Goal: Navigation & Orientation: Find specific page/section

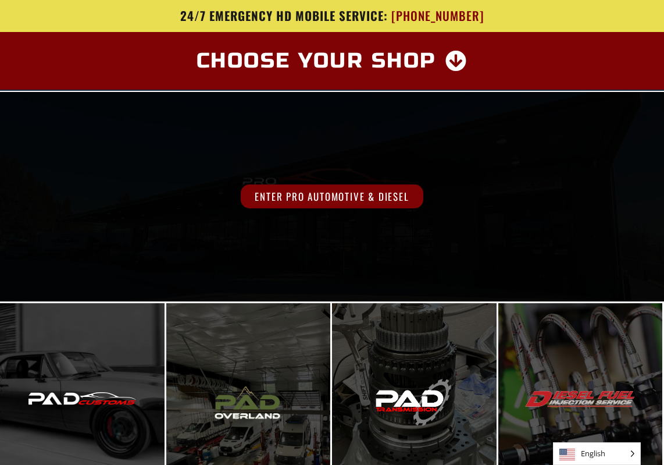
click at [272, 191] on span "Enter Pro Automotive & Diesel" at bounding box center [332, 196] width 182 height 24
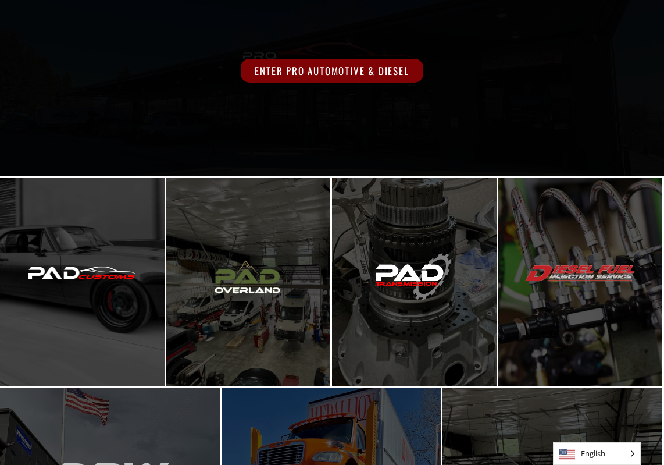
scroll to position [233, 0]
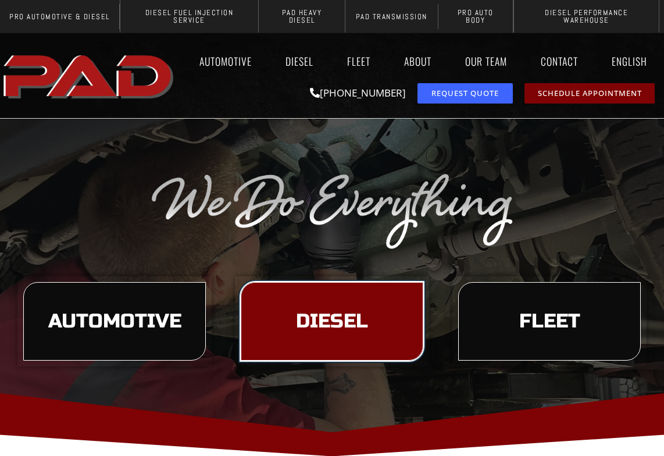
click at [326, 311] on link "Diesel" at bounding box center [332, 321] width 183 height 79
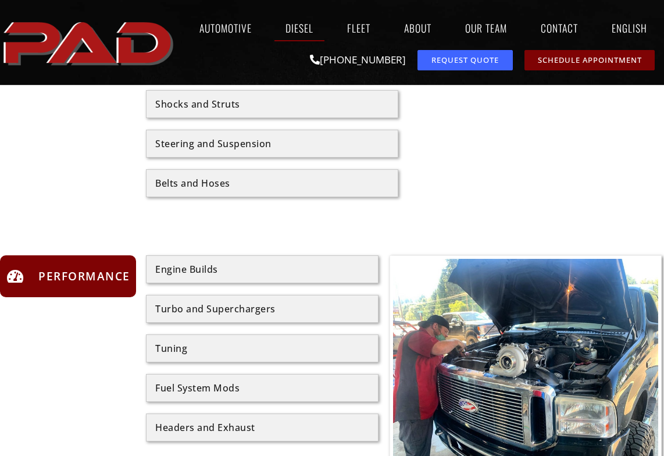
scroll to position [1047, 0]
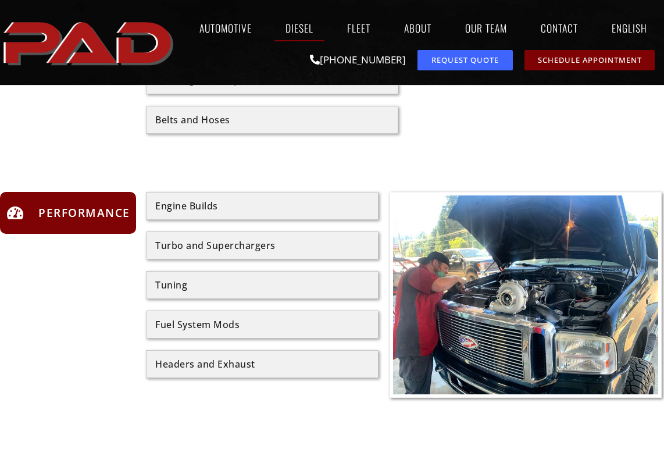
click at [188, 273] on div "Tuning" at bounding box center [262, 285] width 233 height 28
click at [173, 280] on div "Tuning" at bounding box center [262, 284] width 214 height 9
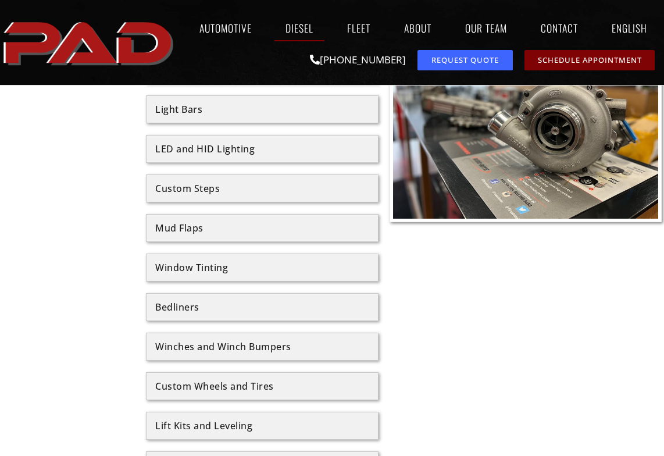
scroll to position [1454, 0]
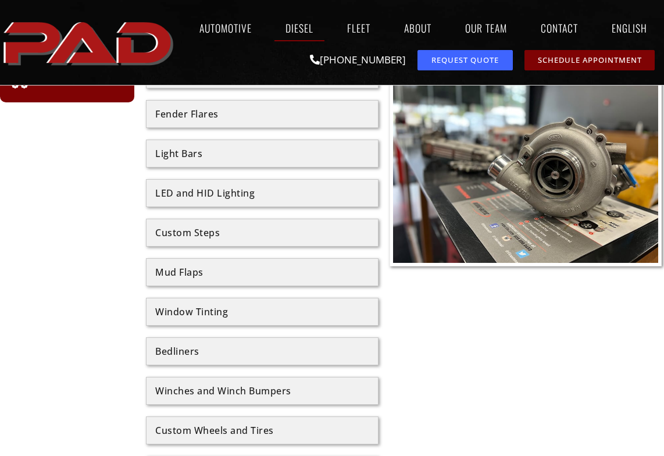
click at [199, 229] on div "Custom Steps" at bounding box center [262, 232] width 214 height 9
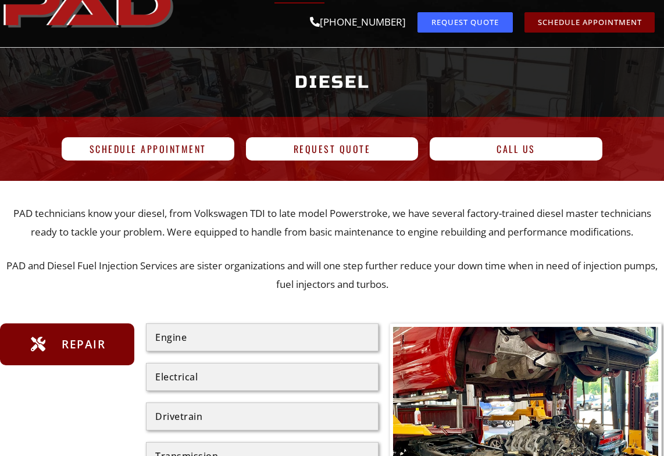
scroll to position [0, 0]
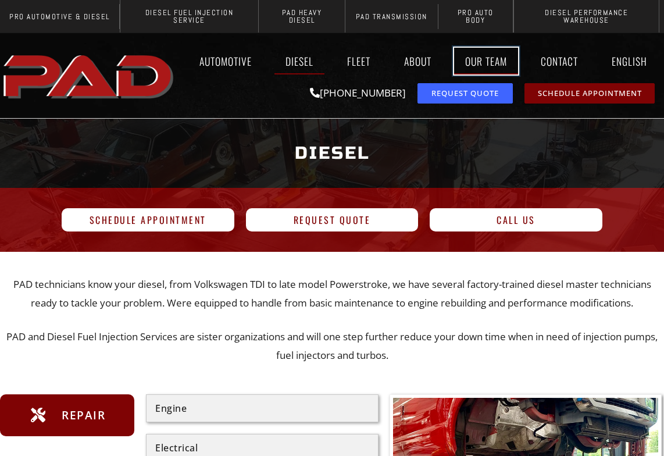
click at [486, 62] on link "Our Team" at bounding box center [486, 61] width 64 height 27
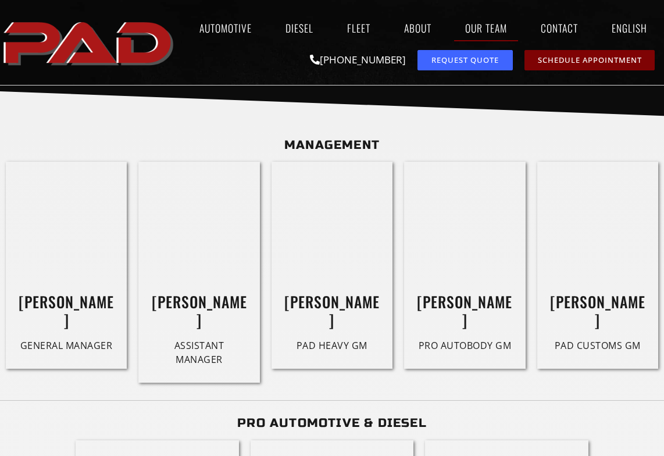
scroll to position [640, 0]
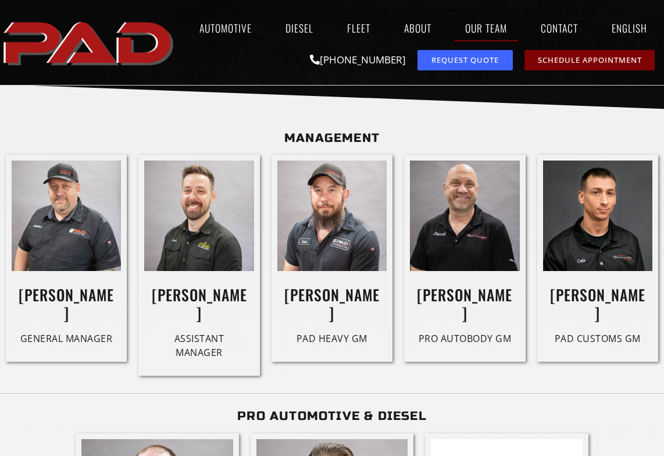
click at [177, 296] on h3 "[PERSON_NAME]" at bounding box center [198, 303] width 109 height 35
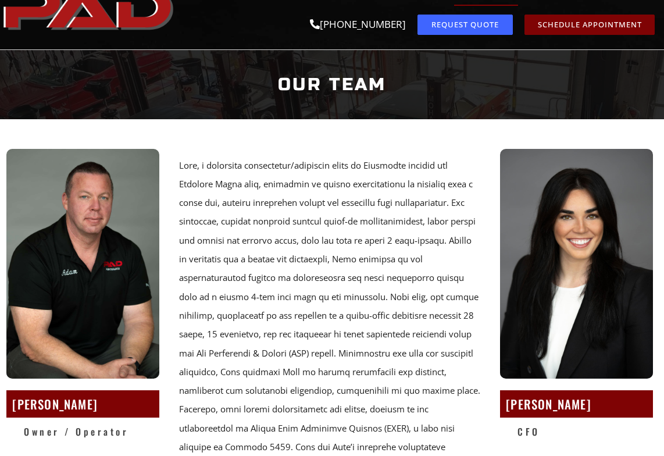
scroll to position [0, 0]
